Goal: Use online tool/utility: Use online tool/utility

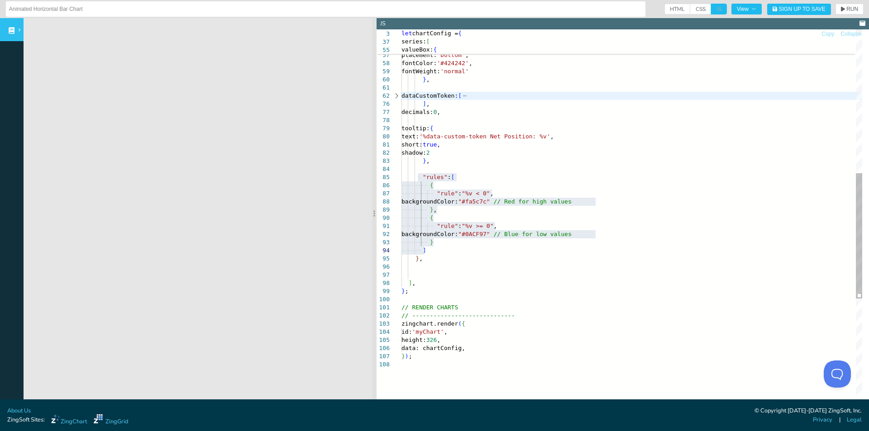
scroll to position [66, 113]
click at [512, 172] on div "zingchart.render ( { id: 'myChart' , height: 326 , data: chartConfig, } ) ; // …" at bounding box center [631, 167] width 461 height 1145
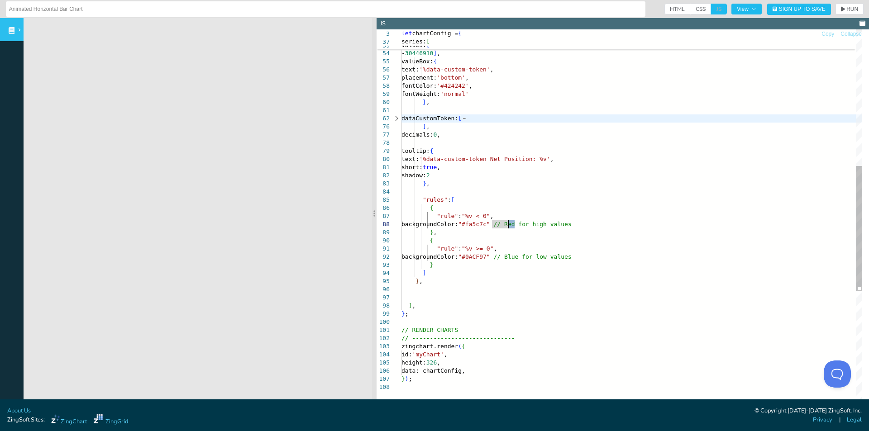
drag, startPoint x: 514, startPoint y: 224, endPoint x: 507, endPoint y: 224, distance: 6.8
click at [507, 224] on div "zingchart.render ( { id: 'myChart' , height: 326 , data: chartConfig, } ) ; // …" at bounding box center [631, 190] width 461 height 1145
click at [507, 195] on div "zingchart.render ( { id: 'myChart' , height: 326 , data: chartConfig, } ) ; // …" at bounding box center [631, 190] width 461 height 1145
drag, startPoint x: 515, startPoint y: 256, endPoint x: 493, endPoint y: 257, distance: 21.3
click at [493, 257] on div "zingchart.render ( { id: 'myChart' , height: 326 , data: chartConfig, } ) ; // …" at bounding box center [631, 190] width 461 height 1145
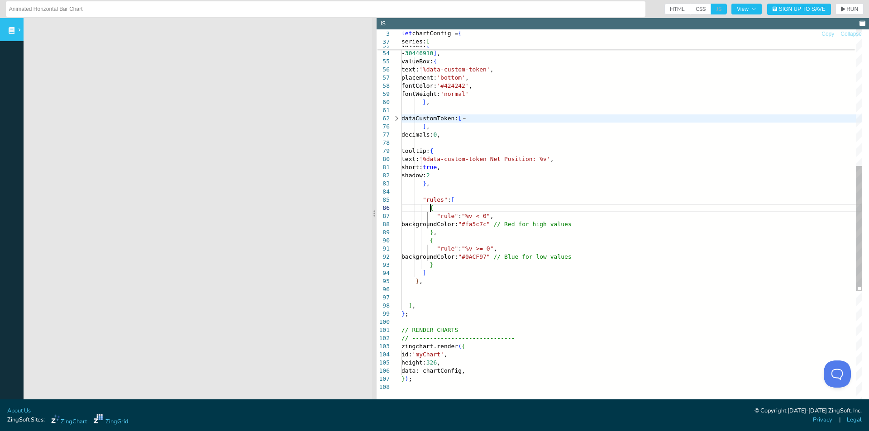
drag, startPoint x: 530, startPoint y: 210, endPoint x: 515, endPoint y: 251, distance: 43.2
click at [529, 210] on div "zingchart.render ( { id: 'myChart' , height: 326 , data: chartConfig, } ) ; // …" at bounding box center [631, 190] width 461 height 1145
drag, startPoint x: 515, startPoint y: 257, endPoint x: 496, endPoint y: 257, distance: 19.9
click at [496, 257] on div "zingchart.render ( { id: 'myChart' , height: 326 , data: chartConfig, } ) ; // …" at bounding box center [631, 190] width 461 height 1145
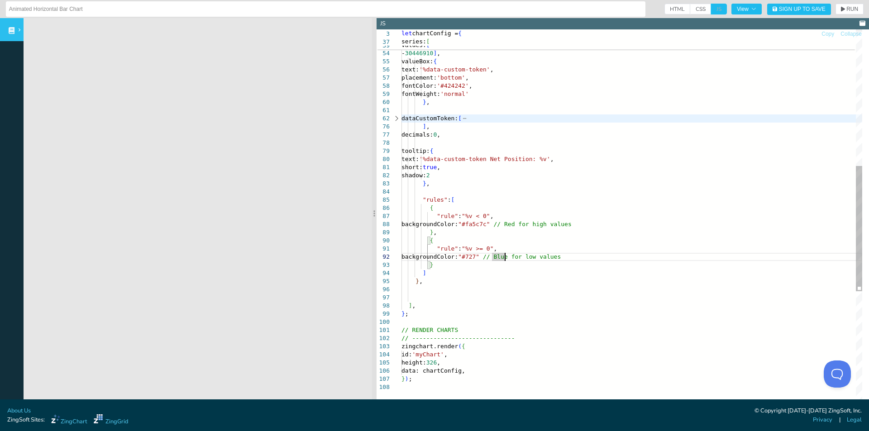
click at [507, 255] on div "zingchart.render ( { id: 'myChart' , height: 326 , data: chartConfig, } ) ; // …" at bounding box center [631, 190] width 461 height 1145
click at [505, 255] on div "zingchart.render ( { id: 'myChart' , height: 326 , data: chartConfig, } ) ; // …" at bounding box center [631, 190] width 461 height 1145
drag, startPoint x: 516, startPoint y: 254, endPoint x: 495, endPoint y: 257, distance: 21.8
click at [495, 257] on div "zingchart.render ( { id: 'myChart' , height: 326 , data: chartConfig, } ) ; // …" at bounding box center [631, 190] width 461 height 1145
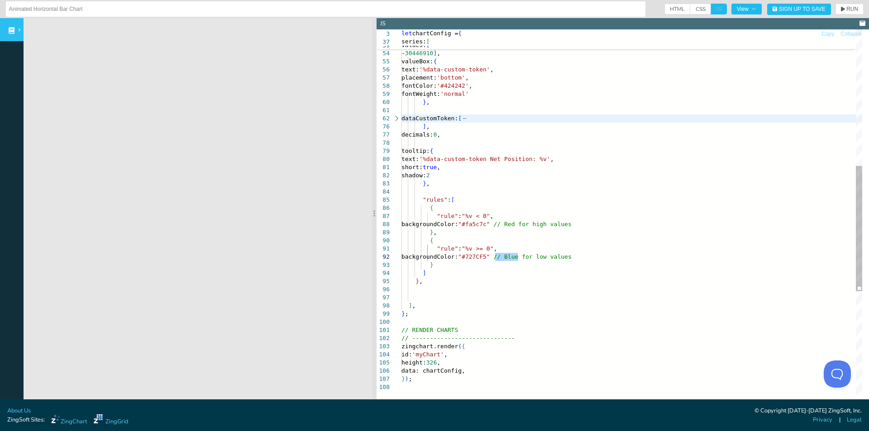
click at [527, 291] on div "zingchart.render ( { id: 'myChart' , height: 326 , data: chartConfig, } ) ; // …" at bounding box center [631, 190] width 461 height 1145
drag, startPoint x: 514, startPoint y: 253, endPoint x: 513, endPoint y: 263, distance: 10.0
click at [495, 255] on div "zingchart.render ( { id: 'myChart' , height: 326 , data: chartConfig, } ) ; // …" at bounding box center [631, 190] width 461 height 1145
drag, startPoint x: 599, startPoint y: 248, endPoint x: 536, endPoint y: 259, distance: 63.9
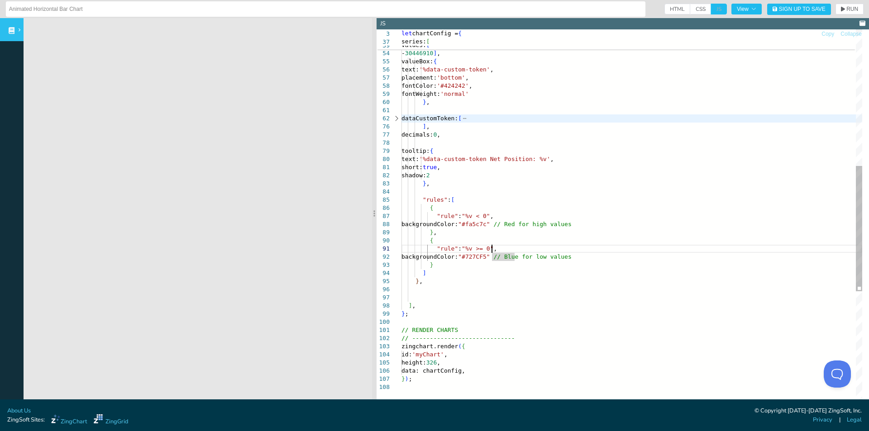
click at [598, 248] on div "zingchart.render ( { id: 'myChart' , height: 326 , data: chartConfig, } ) ; // …" at bounding box center [631, 190] width 461 height 1145
drag, startPoint x: 514, startPoint y: 256, endPoint x: 492, endPoint y: 260, distance: 22.5
click at [492, 260] on div "zingchart.render ( { id: 'myChart' , height: 326 , data: chartConfig, } ) ; // …" at bounding box center [631, 190] width 461 height 1145
click at [514, 273] on div "zingchart.render ( { id: 'myChart' , height: 326 , data: chartConfig, } ) ; // …" at bounding box center [631, 190] width 461 height 1145
drag, startPoint x: 515, startPoint y: 255, endPoint x: 492, endPoint y: 255, distance: 22.6
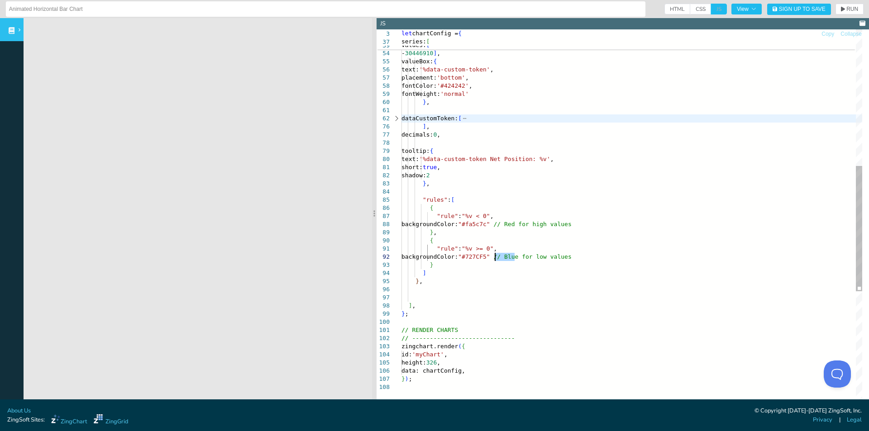
click at [492, 255] on div "zingchart.render ( { id: 'myChart' , height: 326 , data: chartConfig, } ) ; // …" at bounding box center [631, 190] width 461 height 1145
click at [846, 7] on span "RUN" at bounding box center [852, 8] width 12 height 5
click at [457, 127] on div "zingchart.render ( { id: 'myChart' , height: 326 , data: chartConfig, } ) ; // …" at bounding box center [631, 190] width 461 height 1145
drag, startPoint x: 515, startPoint y: 224, endPoint x: 493, endPoint y: 222, distance: 21.9
click at [493, 222] on div "zingchart.render ( { id: 'myChart' , height: 326 , data: chartConfig, } ) ; // …" at bounding box center [631, 190] width 461 height 1145
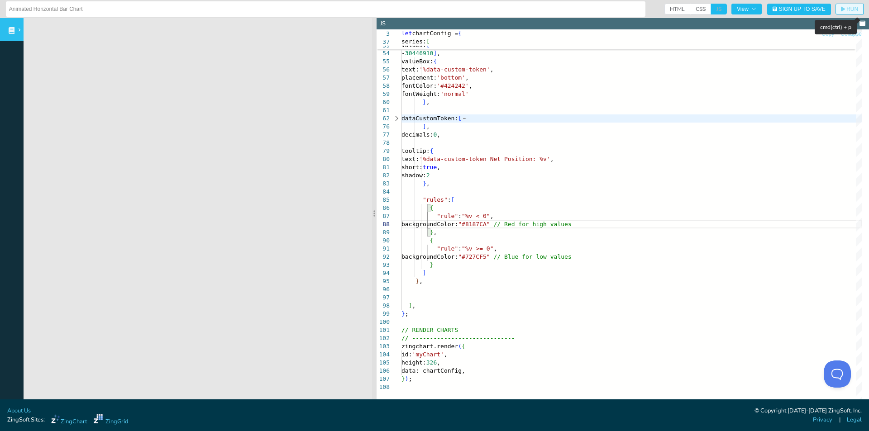
click at [841, 5] on button "RUN" at bounding box center [849, 9] width 28 height 11
click at [604, 227] on div "zingchart.render ( { id: 'myChart' , height: 326 , data: chartConfig, } ) ; // …" at bounding box center [631, 190] width 461 height 1145
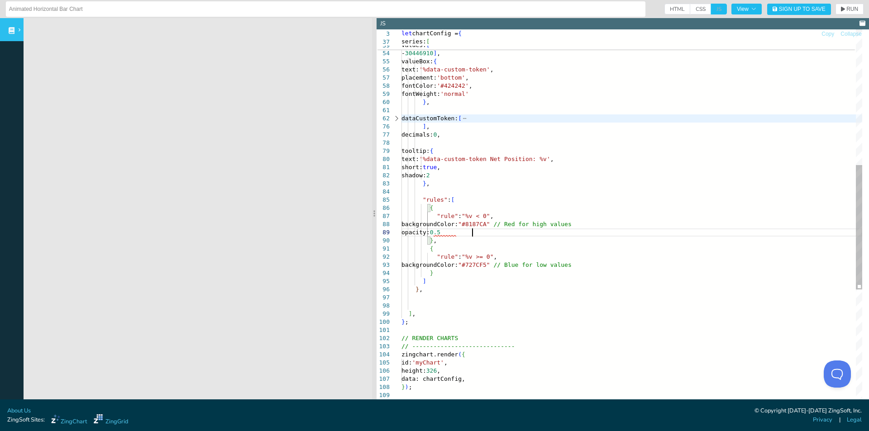
scroll to position [48, 74]
click at [516, 224] on div "zingchart.render ( { id: 'myChart' , height: 326 , data: chartConfig, } ) ; // …" at bounding box center [631, 194] width 461 height 1153
click at [520, 219] on div "zingchart.render ( { id: 'myChart' , height: 326 , data: chartConfig, } ) ; // …" at bounding box center [631, 194] width 461 height 1153
click at [517, 222] on div "zingchart.render ( { id: 'myChart' , height: 326 , data: chartConfig, } ) ; // …" at bounding box center [631, 194] width 461 height 1153
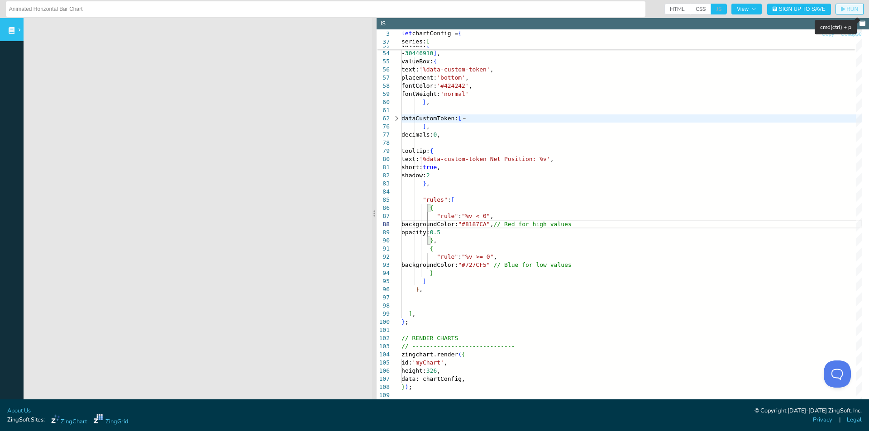
click at [841, 9] on icon "button" at bounding box center [843, 8] width 4 height 5
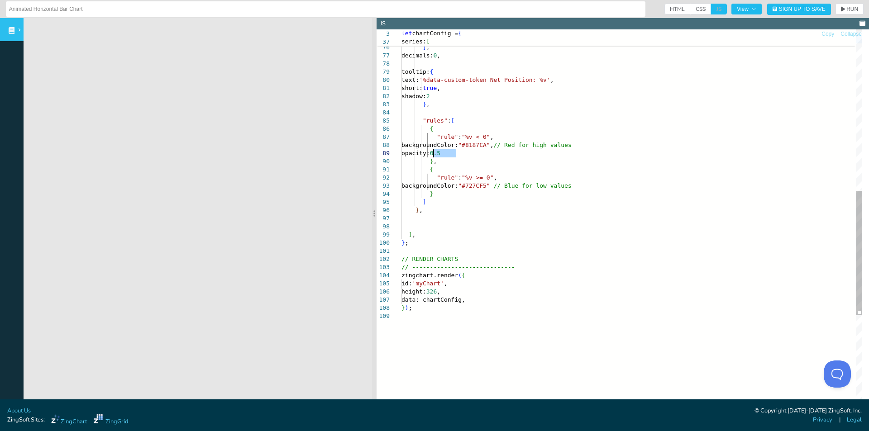
drag, startPoint x: 456, startPoint y: 150, endPoint x: 434, endPoint y: 153, distance: 22.0
click at [434, 153] on div "decimals: 0 , tooltip: { text: '%data-custom-token Net Position: %v' , short: t…" at bounding box center [631, 114] width 461 height 1153
click at [841, 11] on icon "button" at bounding box center [843, 8] width 4 height 5
drag, startPoint x: 514, startPoint y: 187, endPoint x: 493, endPoint y: 187, distance: 21.3
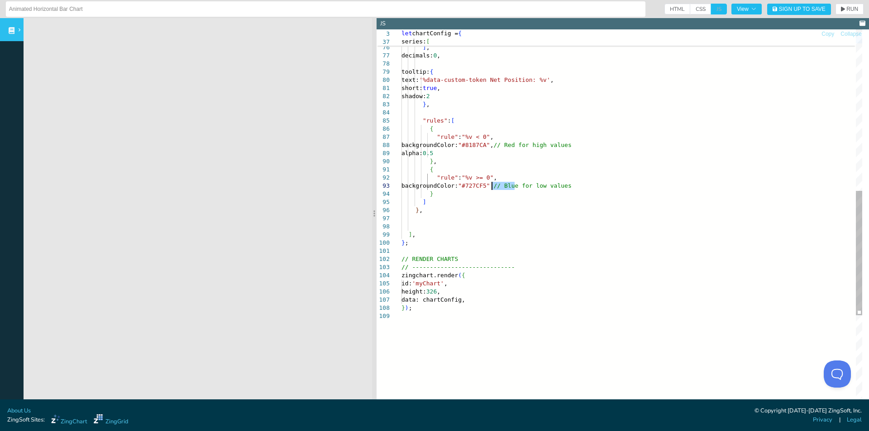
click at [493, 187] on div "decimals: 0 , tooltip: { text: '%data-custom-token Net Position: %v' , short: t…" at bounding box center [631, 114] width 461 height 1153
drag, startPoint x: 505, startPoint y: 123, endPoint x: 517, endPoint y: 144, distance: 24.9
click at [506, 123] on div "decimals: 0 , tooltip: { text: '%data-custom-token Net Position: %v' , short: t…" at bounding box center [631, 114] width 461 height 1153
click at [513, 142] on div "decimals: 0 , tooltip: { text: '%data-custom-token Net Position: %v' , short: t…" at bounding box center [631, 114] width 461 height 1153
drag, startPoint x: 514, startPoint y: 143, endPoint x: 491, endPoint y: 145, distance: 23.1
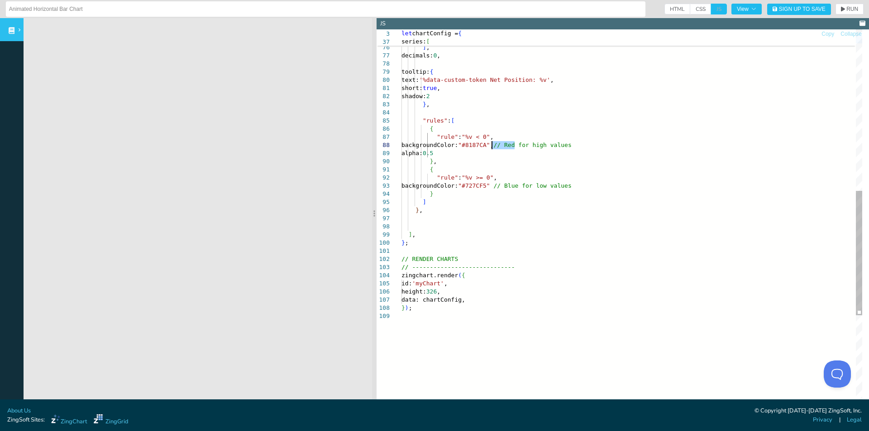
click at [491, 145] on div "decimals: 0 , tooltip: { text: '%data-custom-token Net Position: %v' , short: t…" at bounding box center [631, 114] width 461 height 1153
click at [841, 8] on span "RUN" at bounding box center [849, 8] width 17 height 5
click at [463, 151] on div "decimals: 0 , tooltip: { text: '%data-custom-token Net Position: %v' , short: t…" at bounding box center [631, 114] width 461 height 1153
click at [846, 10] on span "RUN" at bounding box center [852, 8] width 12 height 5
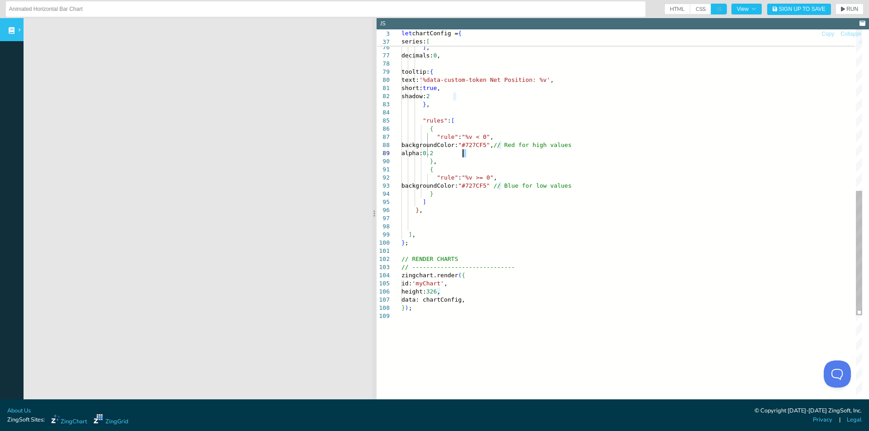
drag, startPoint x: 468, startPoint y: 153, endPoint x: 464, endPoint y: 152, distance: 4.6
click at [464, 152] on div "decimals: 0 , tooltip: { text: '%data-custom-token Net Position: %v' , short: t…" at bounding box center [631, 114] width 461 height 1153
click at [848, 11] on span "RUN" at bounding box center [852, 8] width 12 height 5
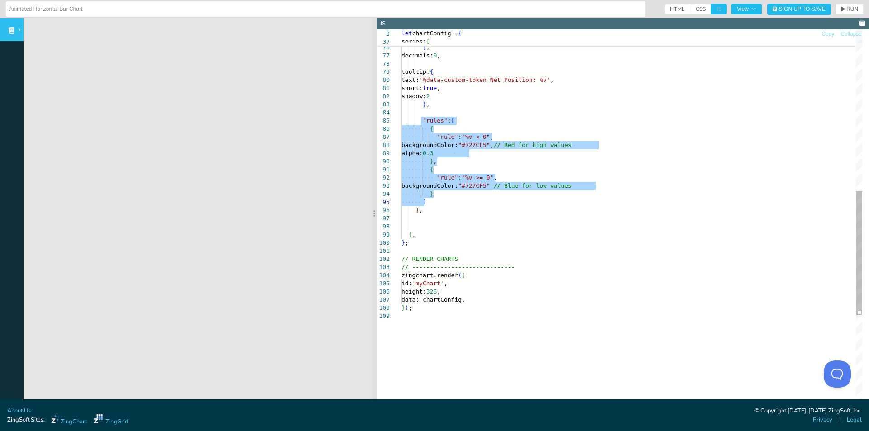
drag, startPoint x: 420, startPoint y: 118, endPoint x: 465, endPoint y: 206, distance: 99.4
click at [465, 206] on div "decimals: 0 , tooltip: { text: '%data-custom-token Net Position: %v' , short: t…" at bounding box center [631, 114] width 461 height 1153
click at [489, 241] on div "decimals: 0 , tooltip: { text: '%data-custom-token Net Position: %v' , short: t…" at bounding box center [631, 114] width 461 height 1153
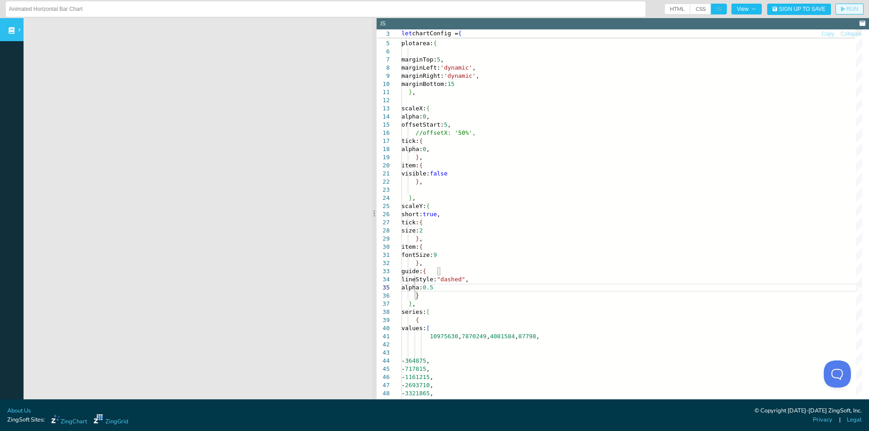
click at [841, 10] on span "RUN" at bounding box center [849, 8] width 17 height 5
drag, startPoint x: 453, startPoint y: 286, endPoint x: 458, endPoint y: 280, distance: 8.6
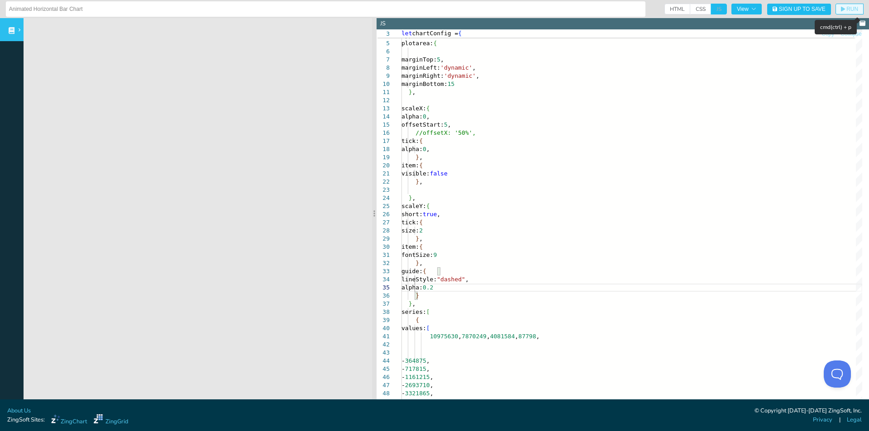
click at [847, 9] on span "RUN" at bounding box center [852, 8] width 12 height 5
click at [846, 10] on span "RUN" at bounding box center [852, 8] width 12 height 5
drag, startPoint x: 459, startPoint y: 288, endPoint x: 420, endPoint y: 287, distance: 38.9
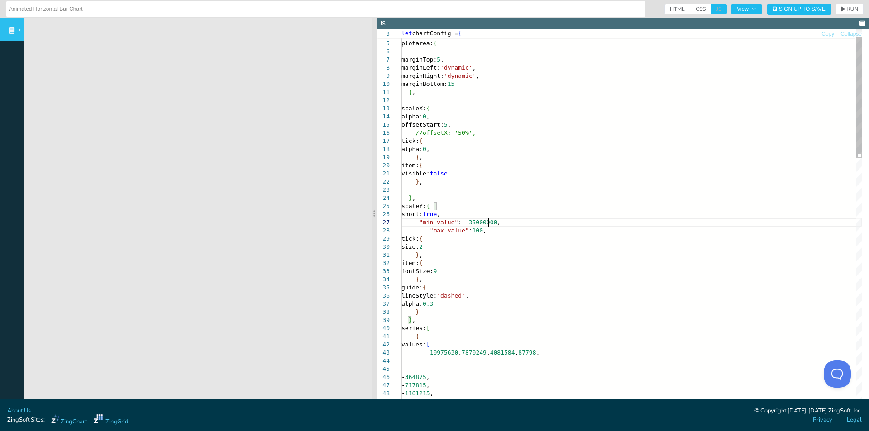
scroll to position [49, 87]
click at [839, 5] on button "RUN" at bounding box center [849, 9] width 28 height 11
click at [846, 9] on span "RUN" at bounding box center [852, 8] width 12 height 5
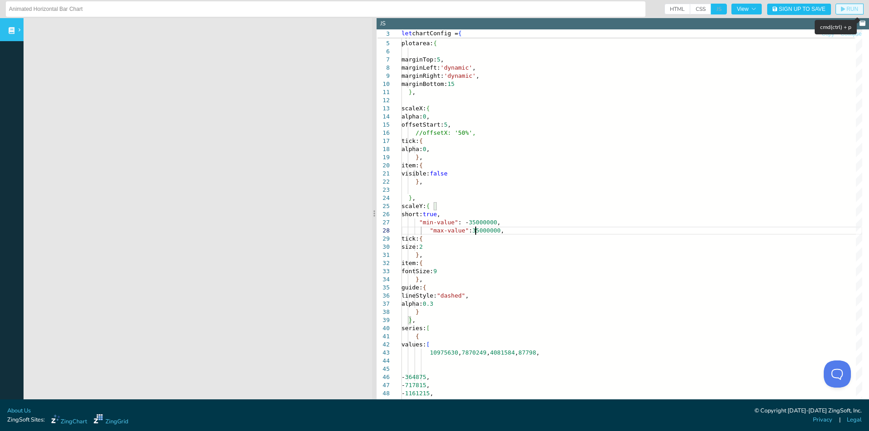
click at [837, 5] on button "RUN" at bounding box center [849, 9] width 28 height 11
click at [846, 6] on span "RUN" at bounding box center [852, 8] width 12 height 5
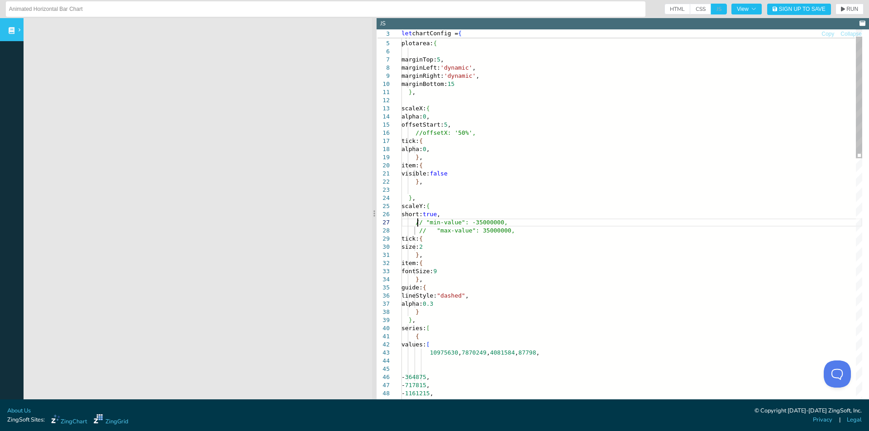
type textarea "visible: false }, }, scaleY: { short: true, "min-value": -35000000, "max-value"…"
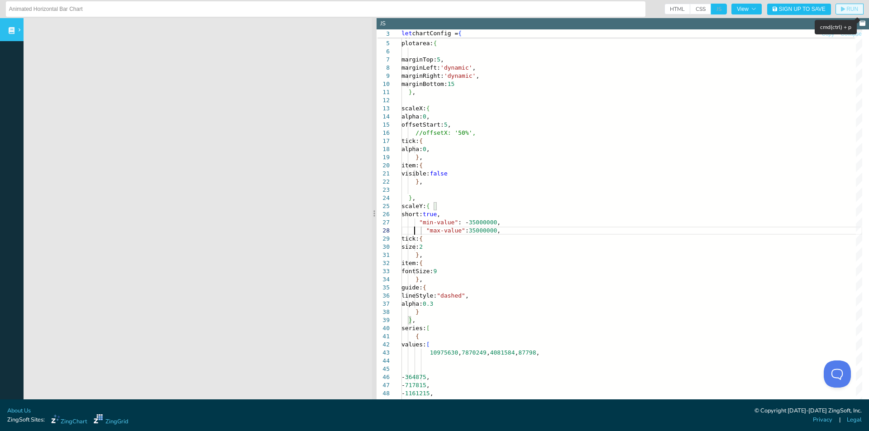
click at [841, 11] on span "RUN" at bounding box center [849, 8] width 17 height 5
